Goal: Information Seeking & Learning: Learn about a topic

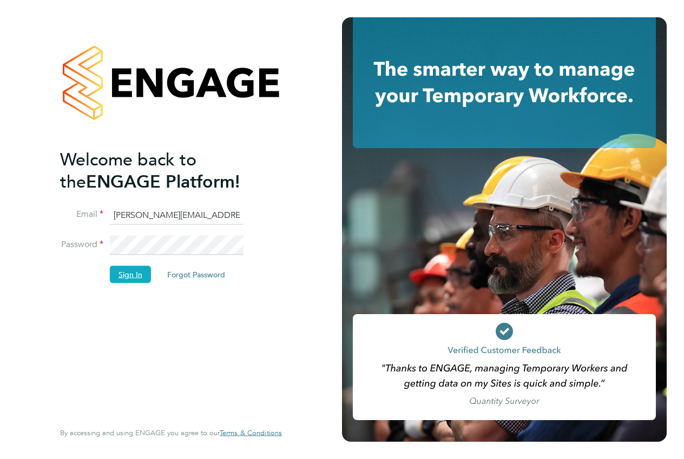
click at [128, 271] on button "Sign In" at bounding box center [130, 274] width 41 height 17
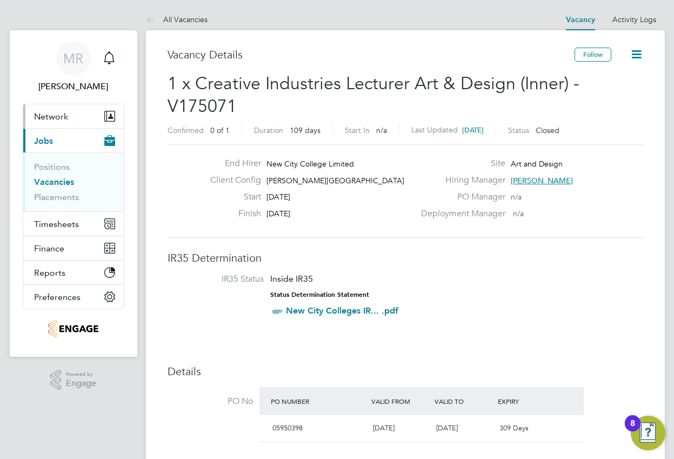
click at [64, 114] on span "Network" at bounding box center [51, 116] width 34 height 10
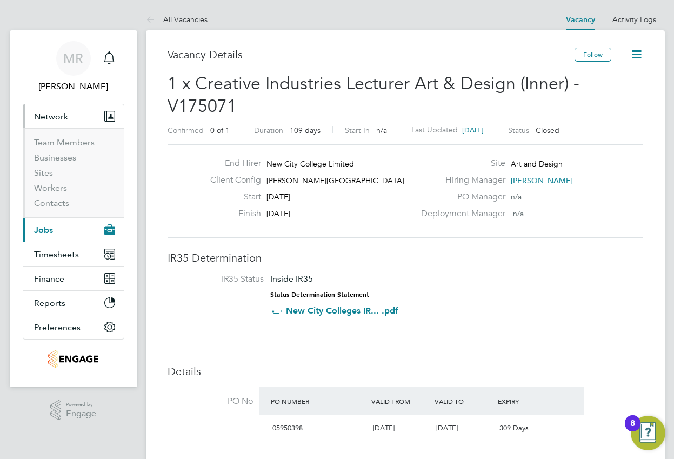
click at [55, 115] on span "Network" at bounding box center [51, 116] width 34 height 10
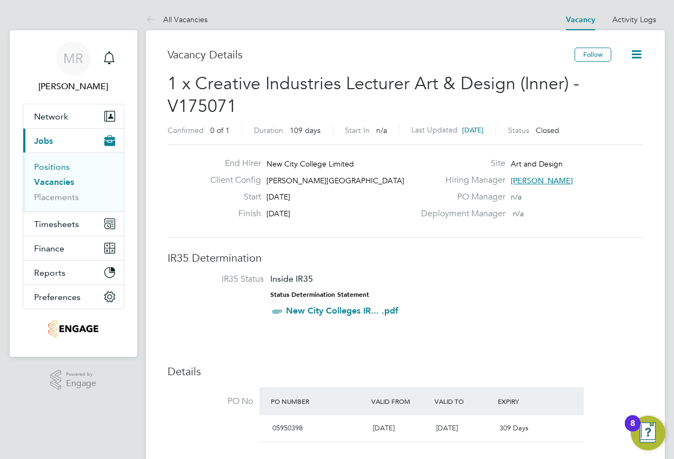
click at [57, 169] on link "Positions" at bounding box center [52, 167] width 36 height 10
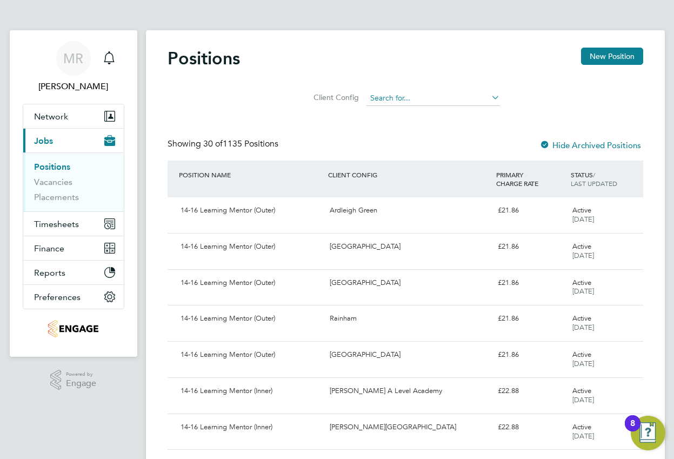
click at [473, 101] on input at bounding box center [434, 98] width 134 height 15
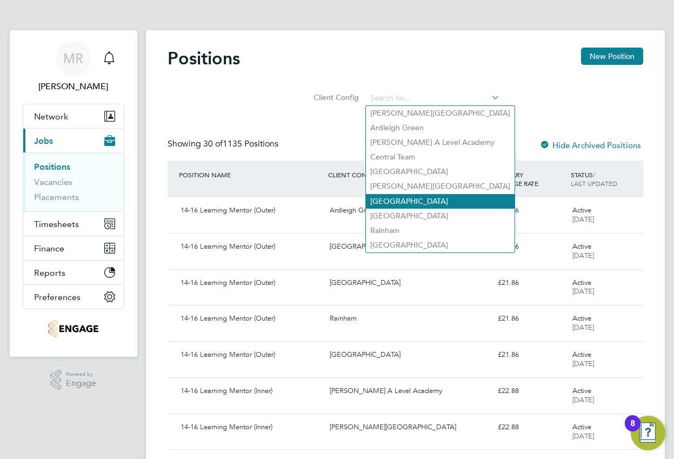
click at [443, 194] on li "[GEOGRAPHIC_DATA]" at bounding box center [440, 201] width 149 height 15
type input "[GEOGRAPHIC_DATA]"
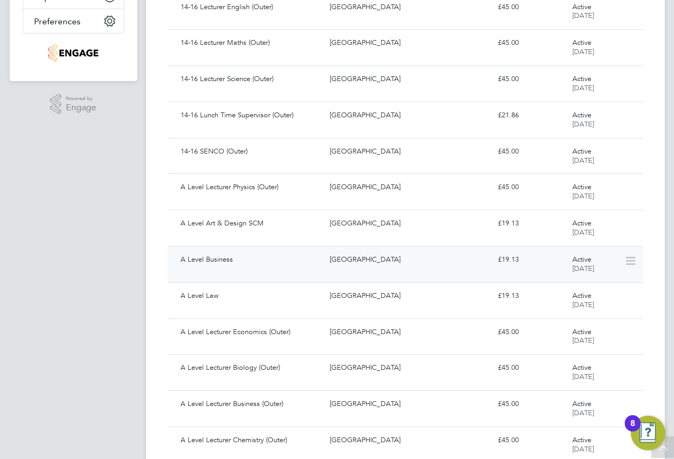
scroll to position [386, 0]
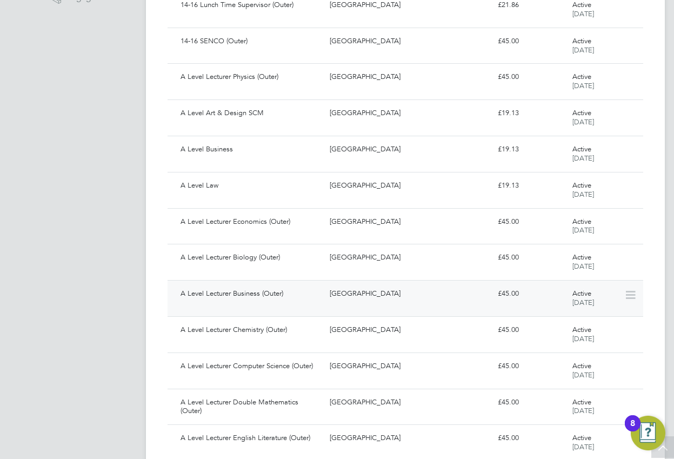
click at [279, 294] on div "A Level Lecturer Business (Outer)" at bounding box center [250, 294] width 149 height 18
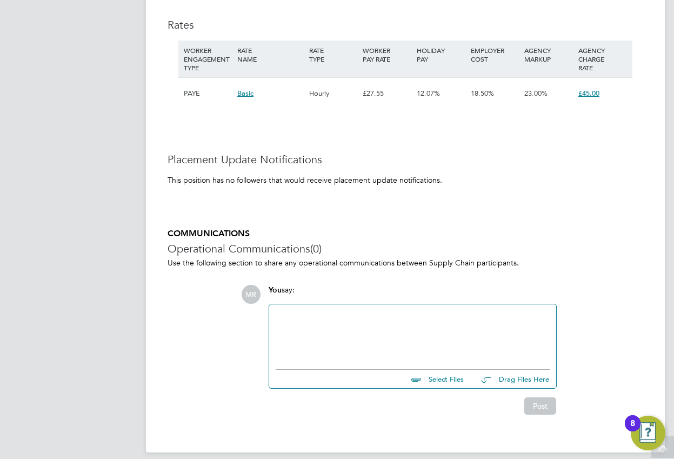
scroll to position [1650, 0]
